Goal: Information Seeking & Learning: Learn about a topic

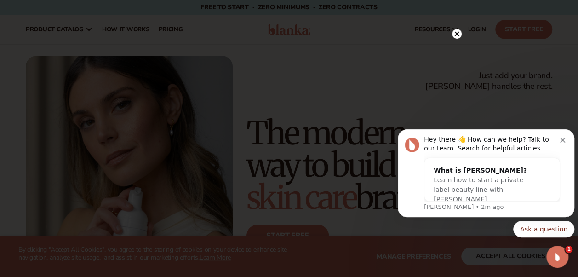
click at [563, 140] on icon "Dismiss notification" at bounding box center [562, 139] width 5 height 5
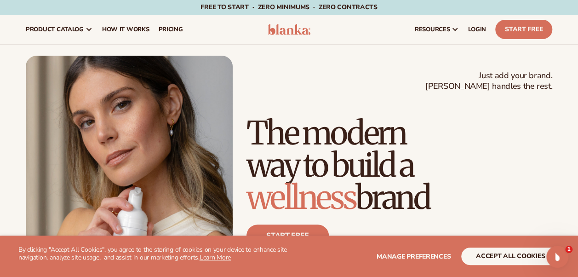
click at [142, 26] on span "How It Works" at bounding box center [125, 29] width 47 height 7
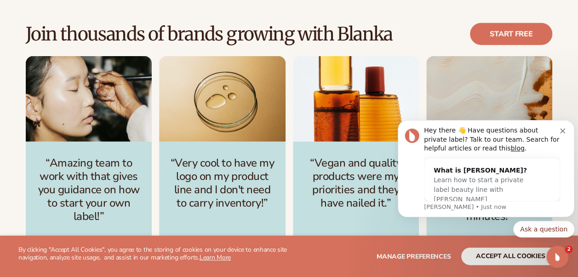
scroll to position [1236, 0]
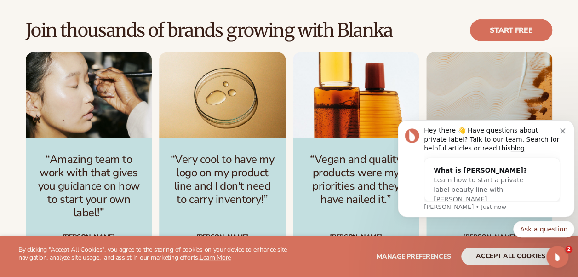
click at [560, 131] on icon "Dismiss notification" at bounding box center [562, 130] width 5 height 5
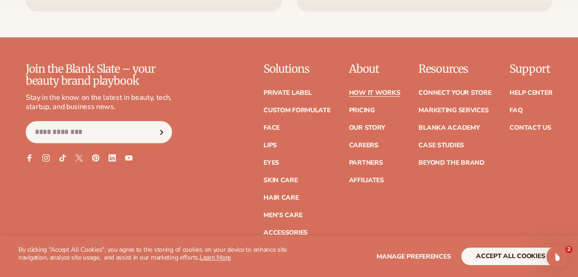
scroll to position [2049, 0]
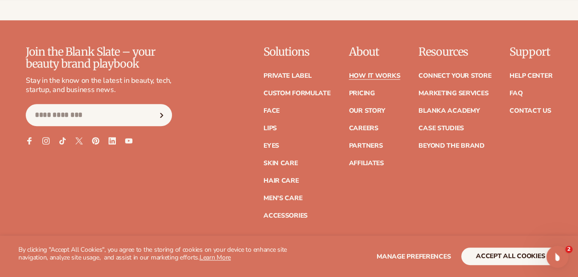
click at [287, 160] on link "Skin Care" at bounding box center [280, 163] width 34 height 6
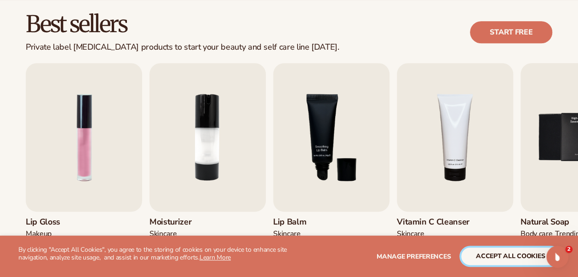
click at [487, 247] on button "accept all cookies" at bounding box center [510, 255] width 98 height 17
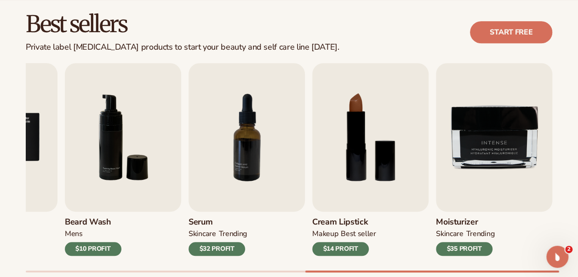
click at [234, 164] on img "7 / 9" at bounding box center [246, 137] width 116 height 148
click at [247, 95] on img "7 / 9" at bounding box center [246, 137] width 116 height 148
click at [247, 97] on img "7 / 9" at bounding box center [246, 137] width 116 height 148
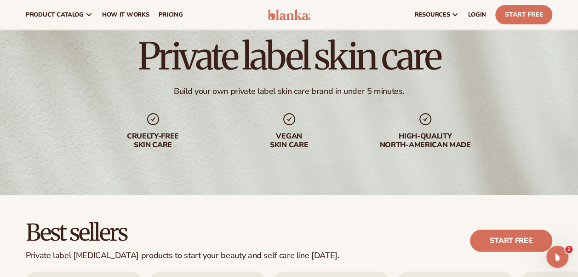
click at [266, 60] on h1 "Private label skin care" at bounding box center [289, 56] width 302 height 37
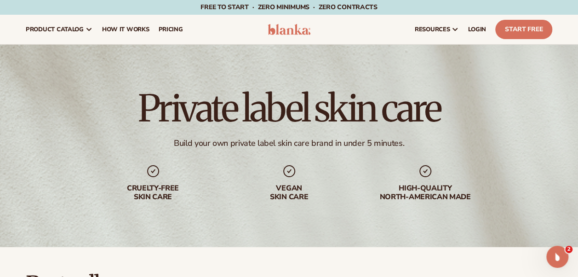
click at [469, 24] on link "LOGIN" at bounding box center [476, 29] width 27 height 29
click at [554, 21] on div "resources connect your store" at bounding box center [437, 29] width 237 height 29
click at [537, 26] on link "Start Free" at bounding box center [523, 29] width 57 height 19
click at [171, 34] on link "pricing" at bounding box center [170, 29] width 34 height 29
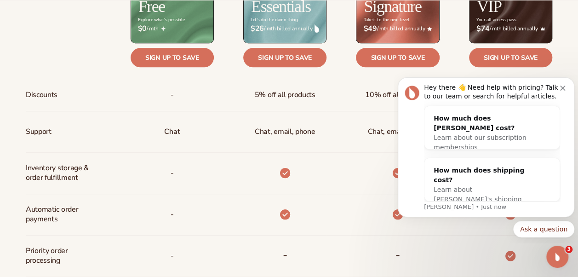
scroll to position [412, 0]
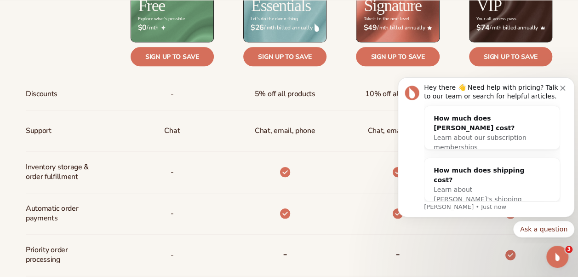
click at [562, 94] on div "Hey there 👋 Need help with pricing? Talk to our team or search for helpful arti…" at bounding box center [485, 147] width 163 height 128
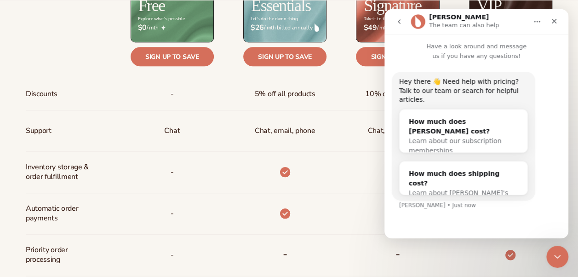
scroll to position [14, 0]
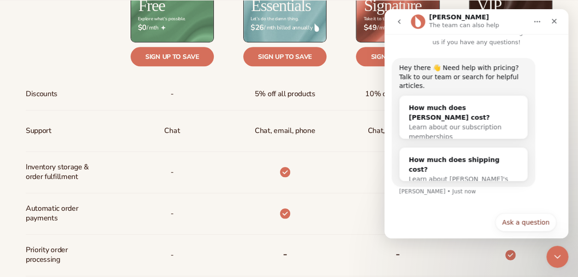
click at [551, 26] on div "Close" at bounding box center [553, 21] width 17 height 17
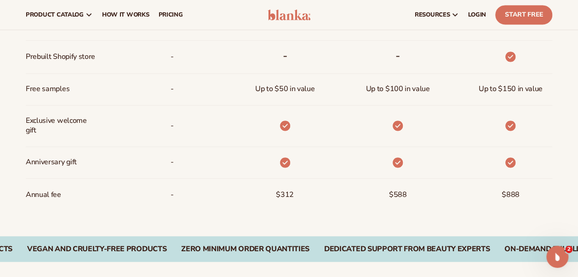
scroll to position [687, 0]
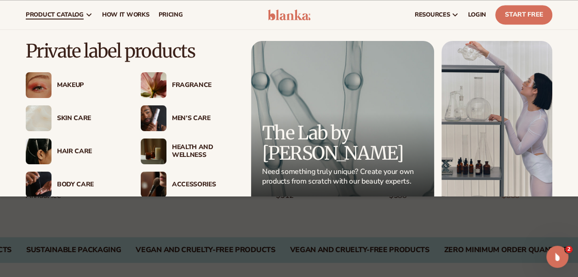
click at [183, 82] on div "Fragrance" at bounding box center [204, 85] width 65 height 8
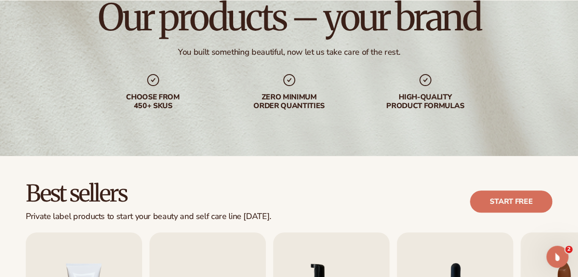
scroll to position [122, 0]
